Goal: Task Accomplishment & Management: Use online tool/utility

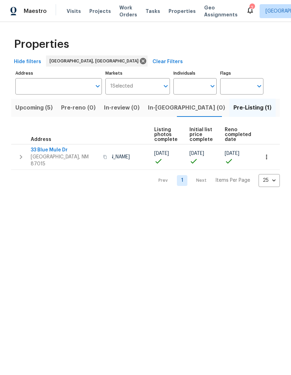
scroll to position [0, 46]
click at [246, 12] on icon at bounding box center [250, 10] width 8 height 8
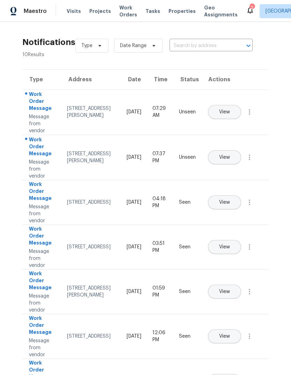
click at [230, 110] on span "View" at bounding box center [224, 112] width 11 height 5
click at [171, 10] on span "Properties" at bounding box center [182, 11] width 27 height 7
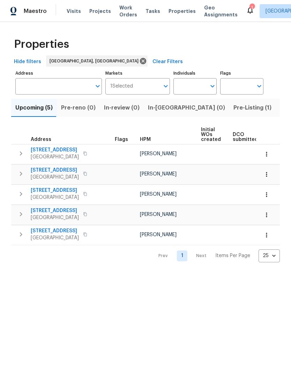
click at [280, 108] on span "Listed (29)" at bounding box center [295, 108] width 30 height 10
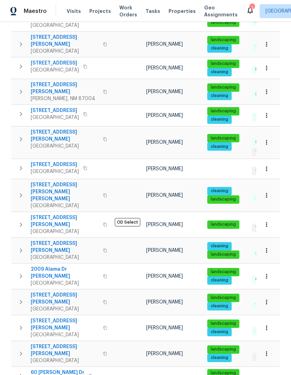
scroll to position [237, 0]
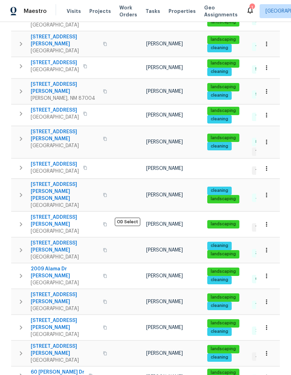
click at [103, 222] on icon "button" at bounding box center [105, 224] width 4 height 4
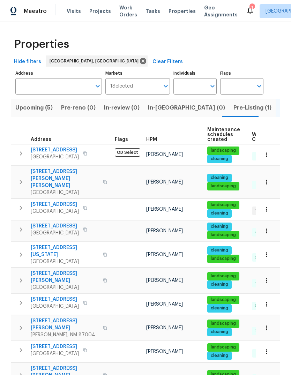
scroll to position [0, 0]
click at [246, 11] on icon at bounding box center [250, 10] width 8 height 8
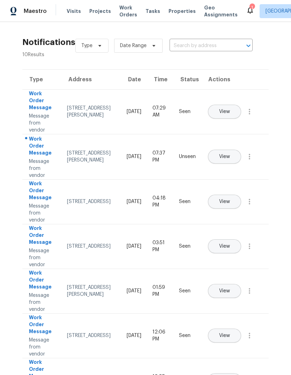
click at [230, 154] on span "View" at bounding box center [224, 156] width 11 height 5
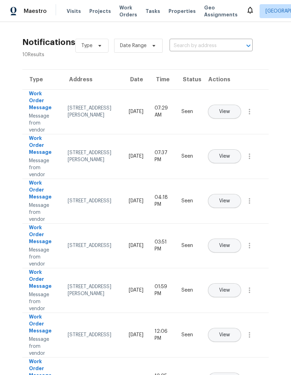
click at [230, 109] on span "View" at bounding box center [224, 111] width 11 height 5
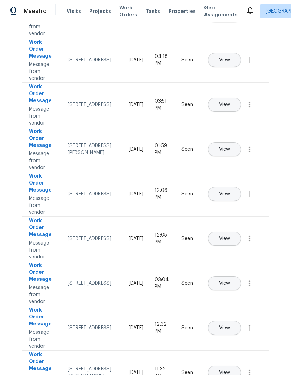
scroll to position [141, 0]
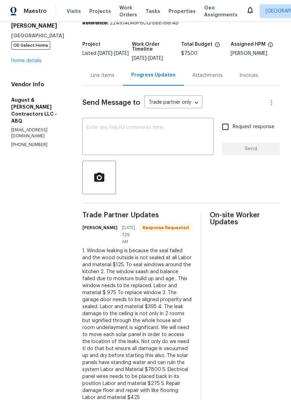
scroll to position [31, 0]
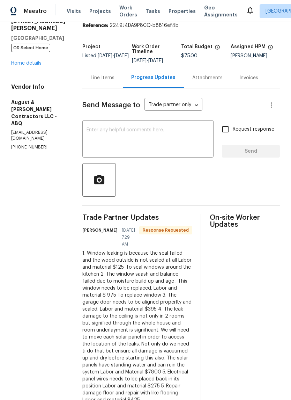
click at [102, 79] on div "Line Items" at bounding box center [103, 77] width 24 height 7
